Goal: Use online tool/utility: Utilize a website feature to perform a specific function

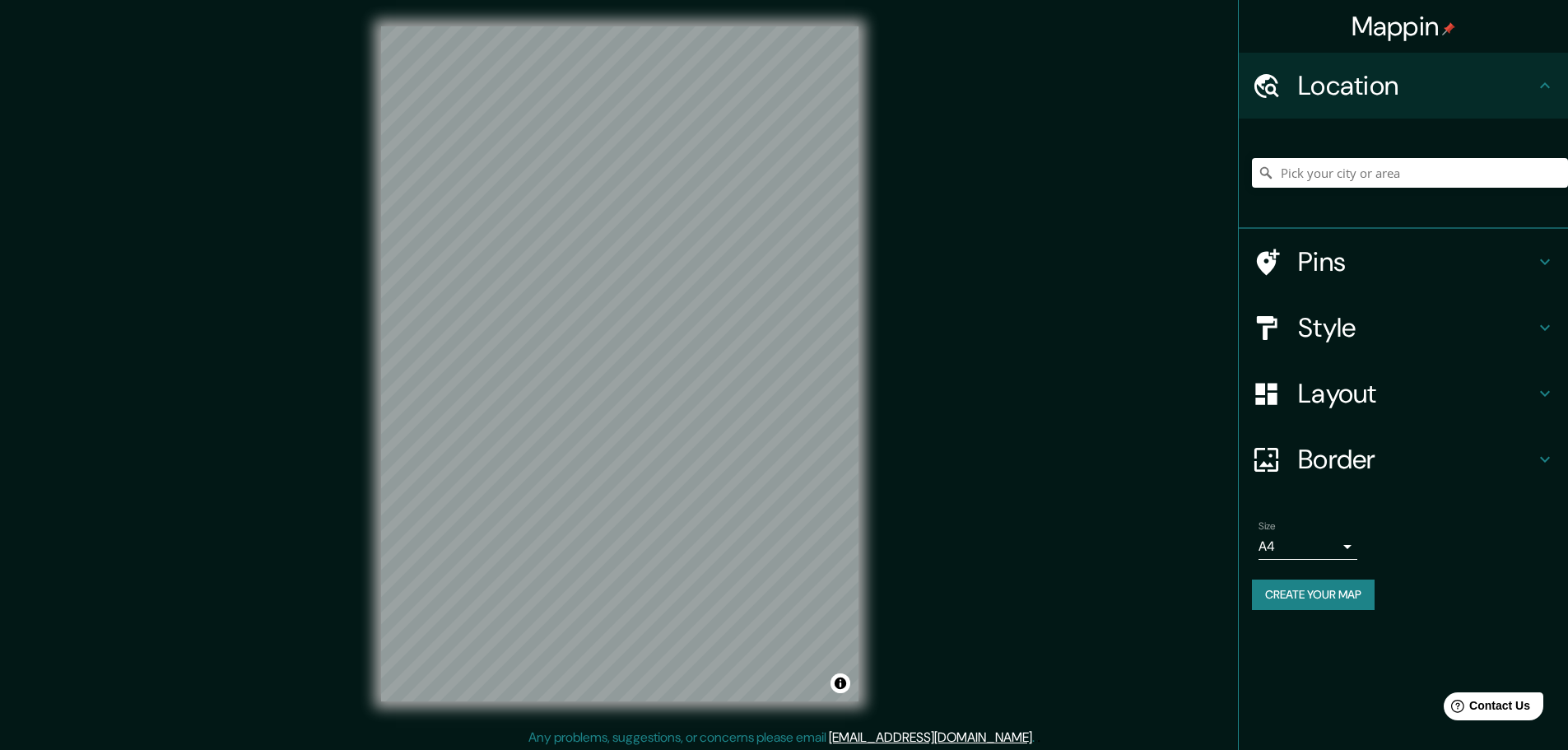
click at [289, 68] on div "Mappin Location Pins Style Layout Border Choose a border. Hint : you can make l…" at bounding box center [784, 377] width 1568 height 755
click at [329, 79] on div "Mappin Location Pins Style Layout Border Choose a border. Hint : you can make l…" at bounding box center [784, 377] width 1568 height 755
click at [1014, 185] on div "Mappin Location Pins Style Layout Border Choose a border. Hint : you can make l…" at bounding box center [784, 377] width 1568 height 755
click at [654, 9] on div "© Mapbox © OpenStreetMap Improve this map" at bounding box center [620, 364] width 530 height 728
click at [534, 23] on div "© Mapbox © OpenStreetMap Improve this map" at bounding box center [620, 364] width 530 height 728
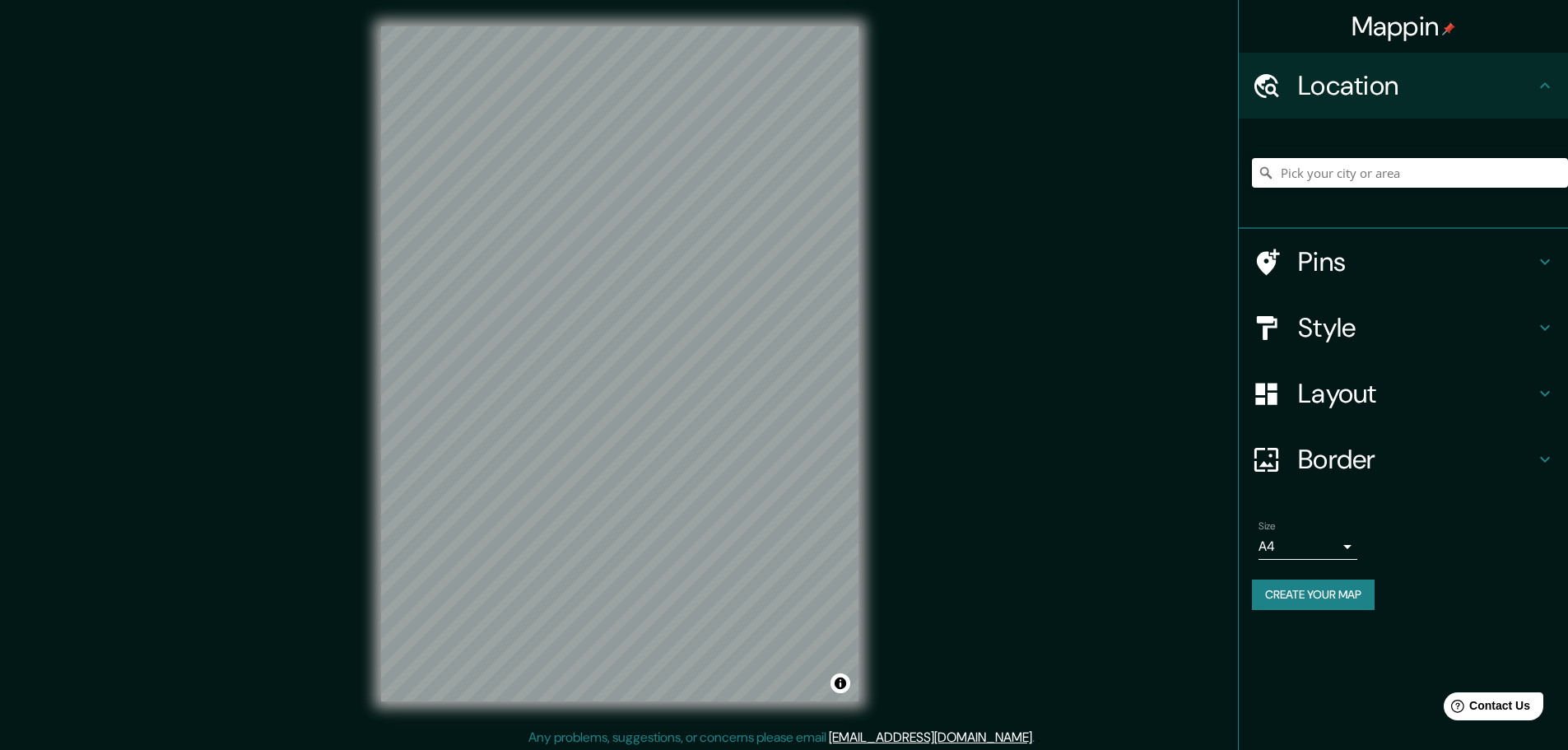
click at [666, 749] on html "Mappin Location Pins Style Layout Border Choose a border. Hint : you can make l…" at bounding box center [784, 375] width 1568 height 750
click at [620, 0] on html "Mappin Location Pins Style Layout Border Choose a border. Hint : you can make l…" at bounding box center [784, 375] width 1568 height 750
click at [303, 70] on div "Mappin Location Pins Style Layout Border Choose a border. Hint : you can make l…" at bounding box center [784, 377] width 1568 height 755
click at [899, 319] on div "Mappin Location Pins Style Layout Border Choose a border. Hint : you can make l…" at bounding box center [784, 377] width 1568 height 755
